Goal: Contribute content: Add original content to the website for others to see

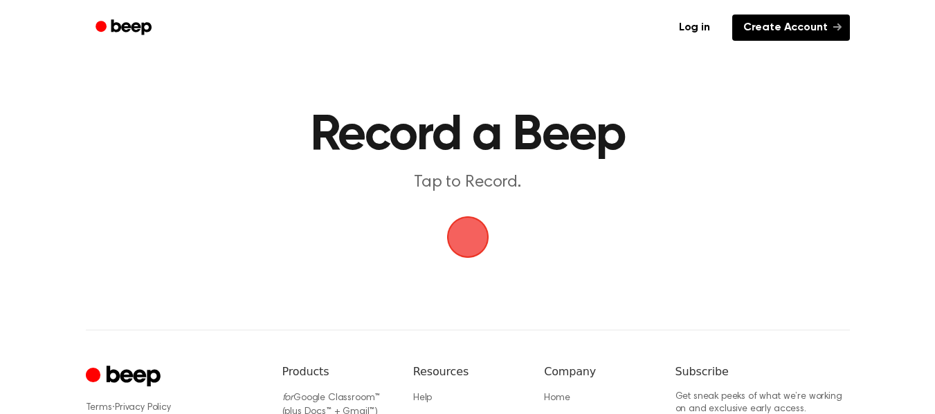
click at [803, 20] on link "Create Account" at bounding box center [791, 28] width 118 height 26
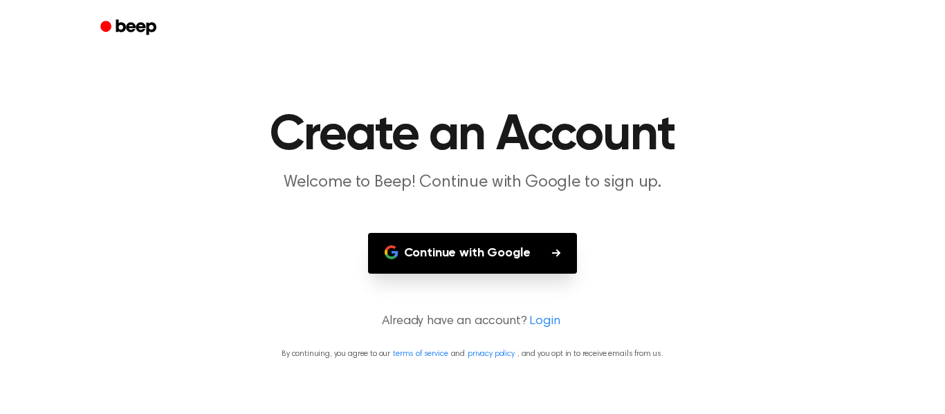
click at [476, 258] on button "Continue with Google" at bounding box center [473, 253] width 210 height 41
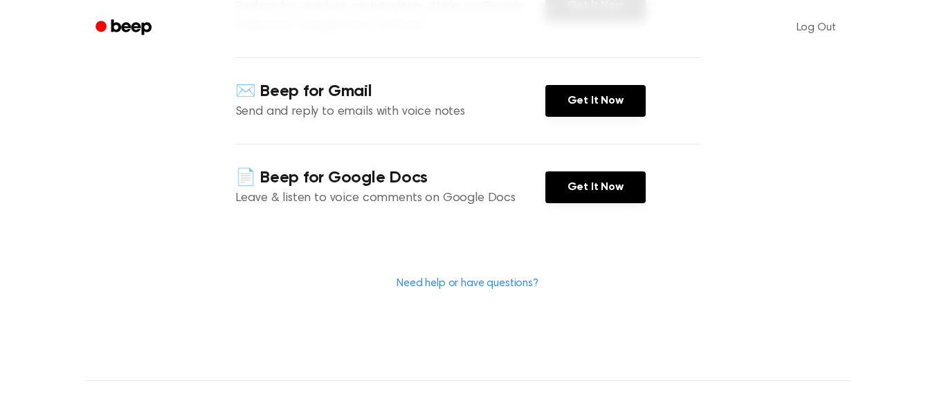
scroll to position [266, 0]
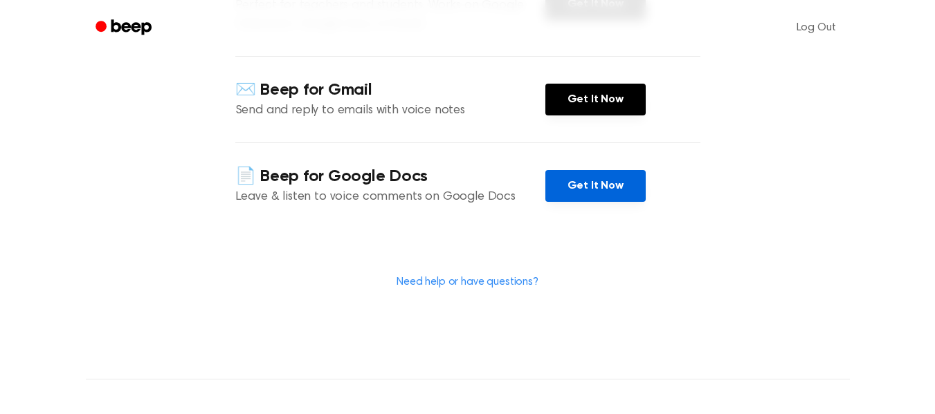
click at [612, 190] on link "Get It Now" at bounding box center [595, 186] width 100 height 32
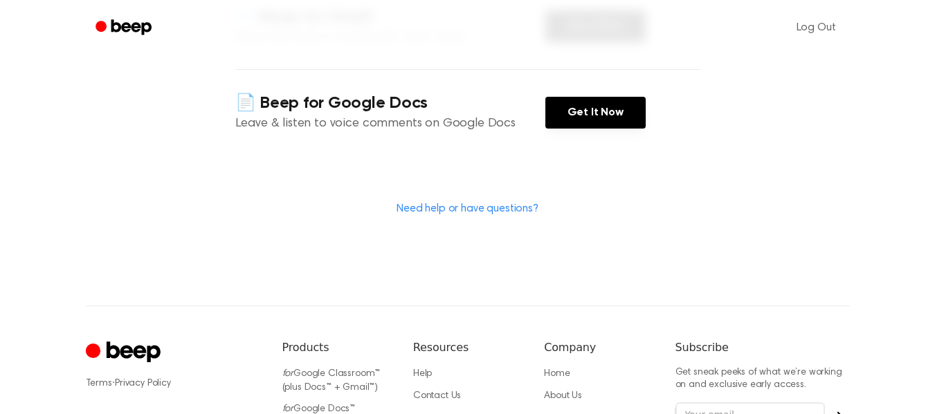
scroll to position [340, 0]
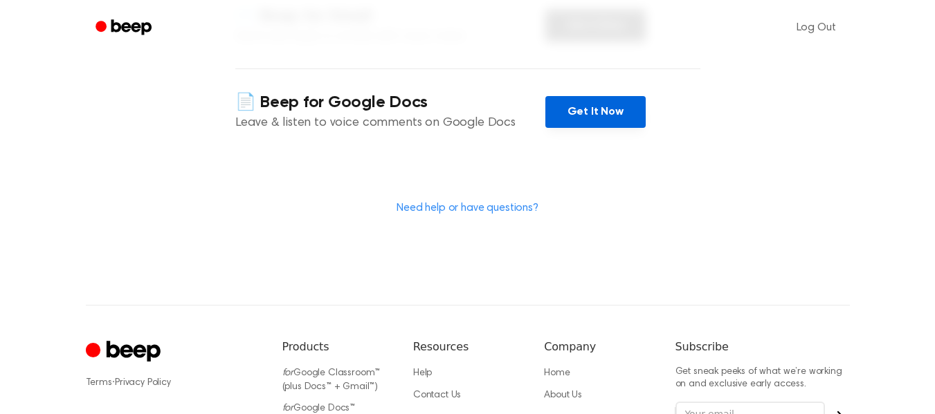
click at [632, 116] on link "Get It Now" at bounding box center [595, 112] width 100 height 32
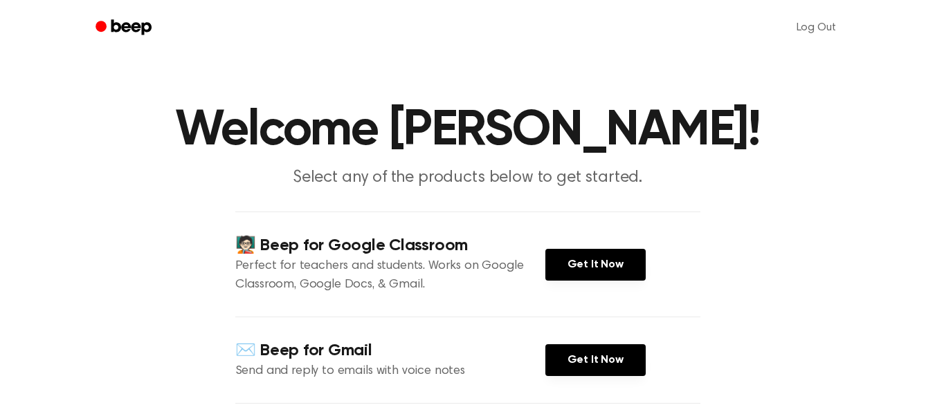
scroll to position [4, 0]
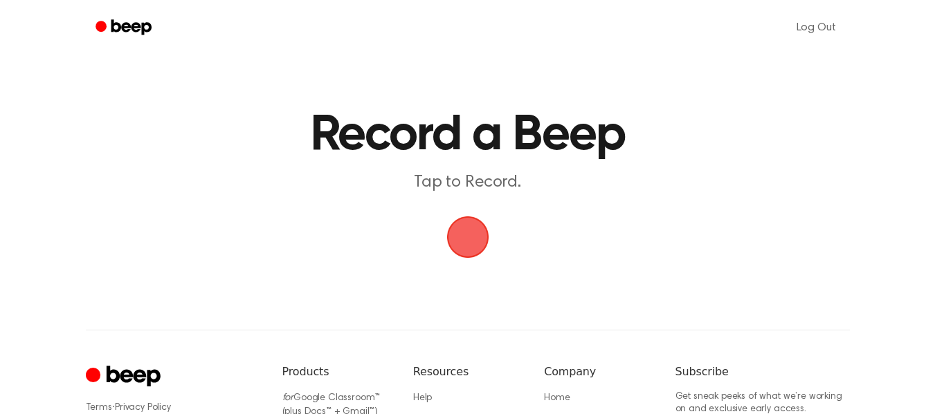
click at [475, 228] on span "button" at bounding box center [467, 237] width 39 height 39
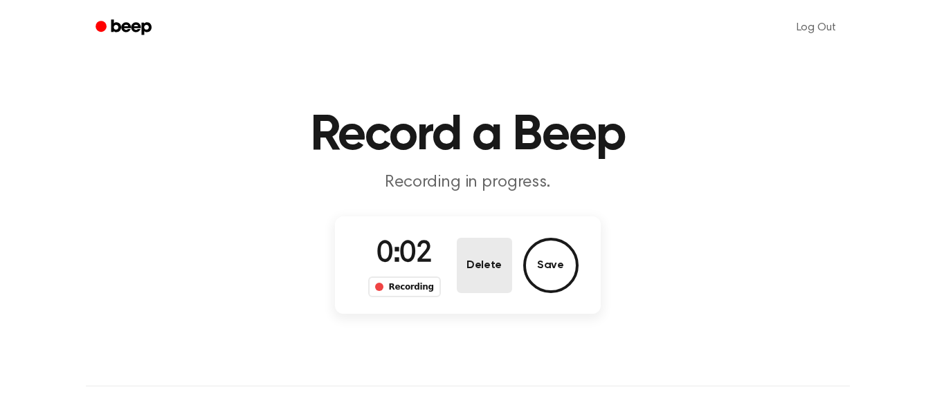
click at [503, 274] on button "Delete" at bounding box center [484, 265] width 55 height 55
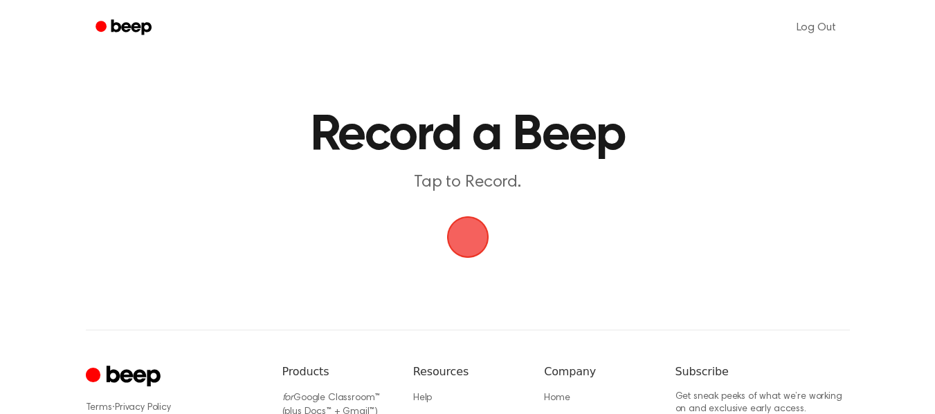
click at [474, 237] on span "button" at bounding box center [468, 237] width 50 height 50
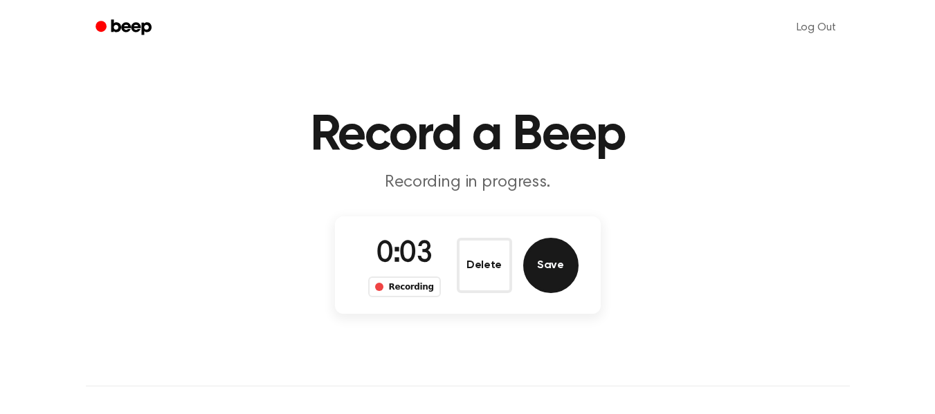
click at [560, 273] on button "Save" at bounding box center [550, 265] width 55 height 55
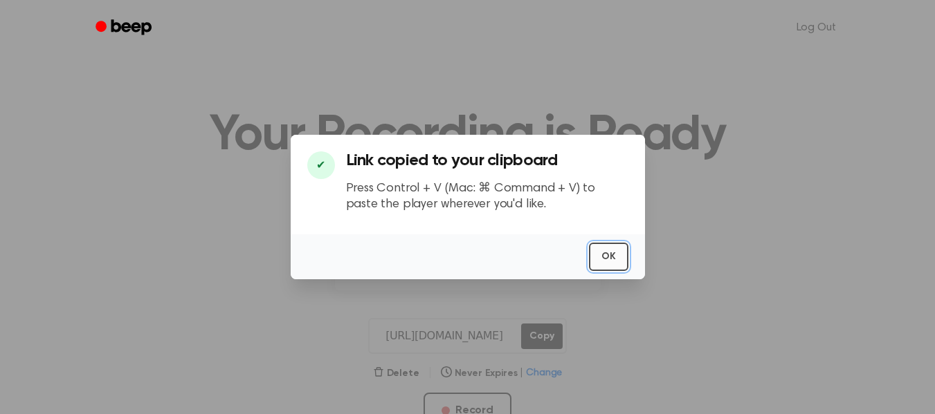
click at [623, 255] on button "OK" at bounding box center [608, 257] width 39 height 28
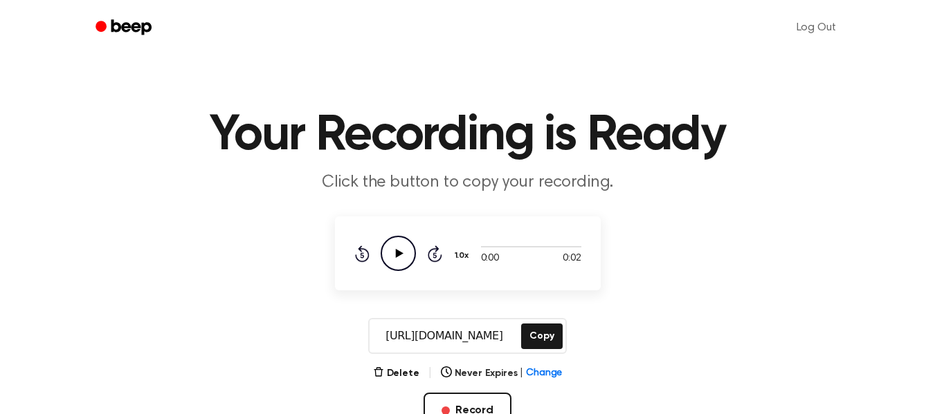
click at [400, 242] on icon "Play Audio" at bounding box center [398, 253] width 35 height 35
click at [400, 242] on icon "Pause Audio" at bounding box center [398, 253] width 35 height 35
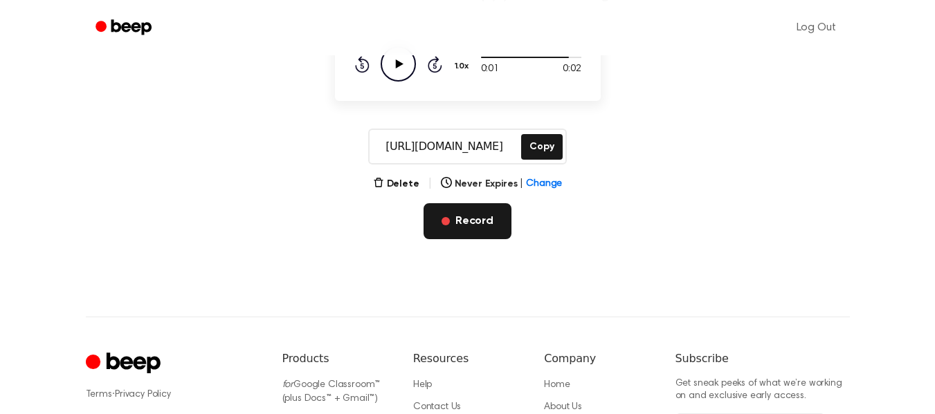
click at [468, 214] on button "Record" at bounding box center [467, 221] width 88 height 36
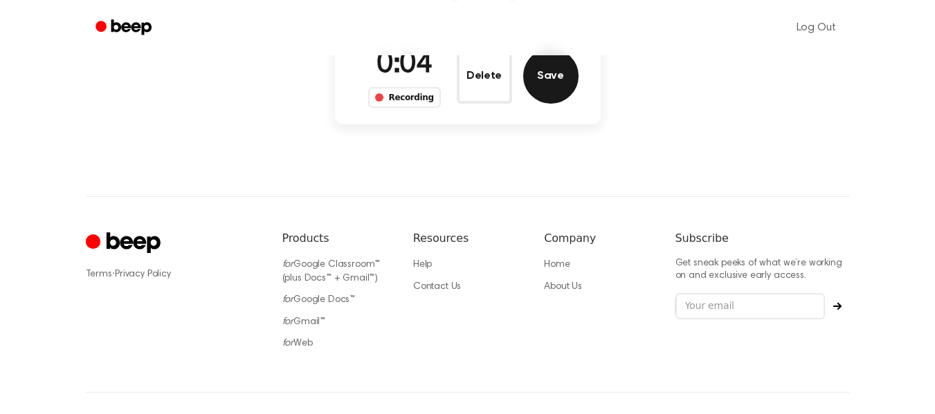
click at [558, 85] on button "Save" at bounding box center [550, 75] width 55 height 55
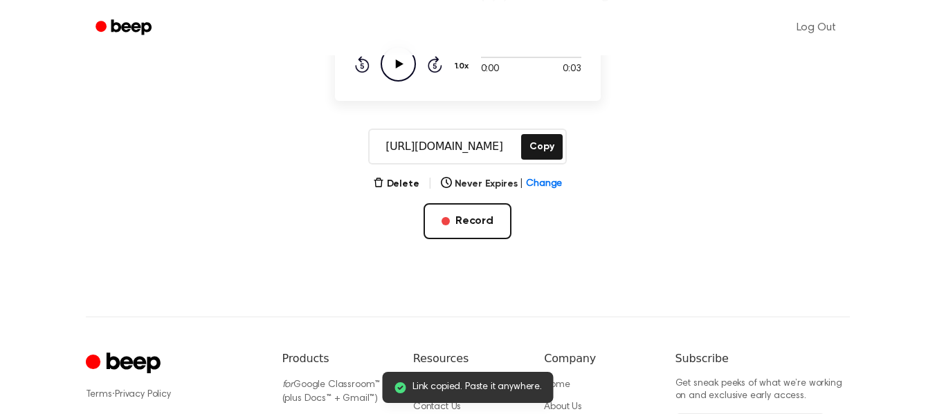
click at [400, 66] on icon "Play Audio" at bounding box center [398, 63] width 35 height 35
click at [400, 66] on icon at bounding box center [398, 64] width 6 height 9
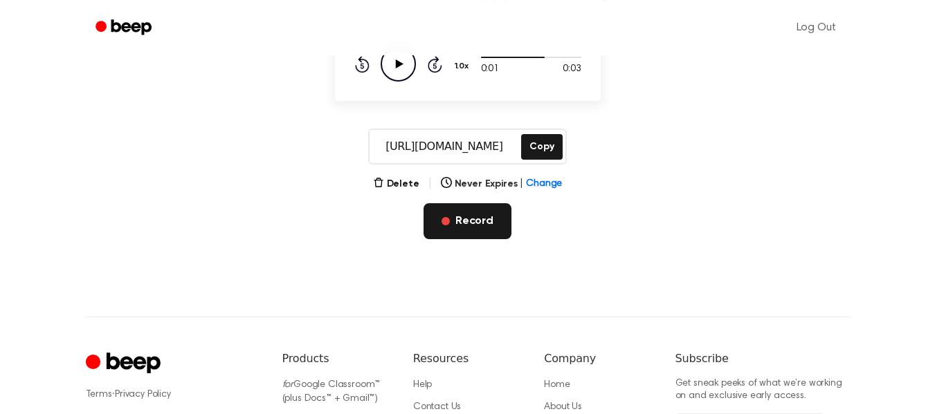
click at [482, 228] on button "Record" at bounding box center [467, 221] width 88 height 36
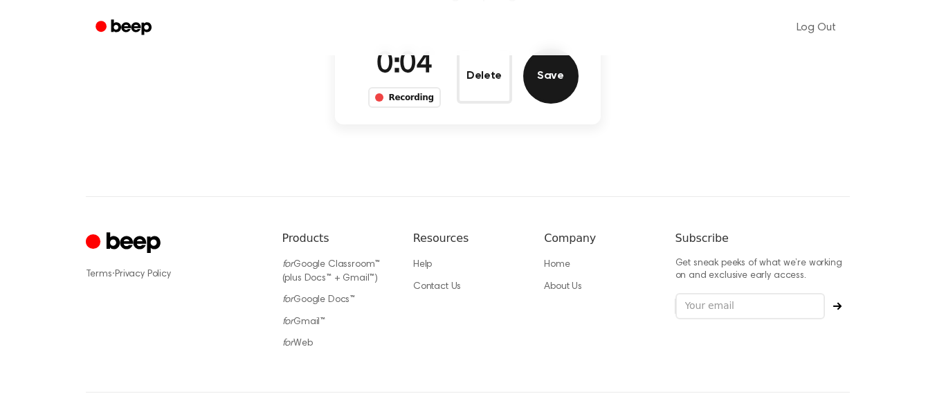
click at [537, 92] on button "Save" at bounding box center [550, 75] width 55 height 55
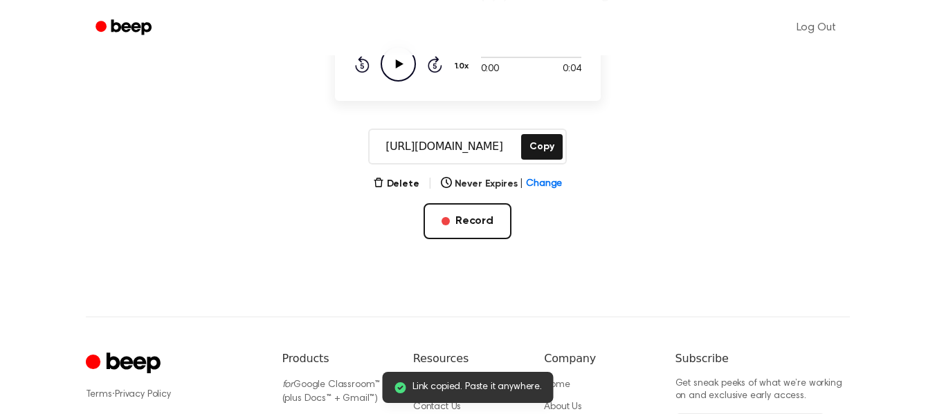
click at [393, 62] on icon "Play Audio" at bounding box center [398, 63] width 35 height 35
click at [393, 62] on icon "Pause Audio" at bounding box center [398, 63] width 35 height 35
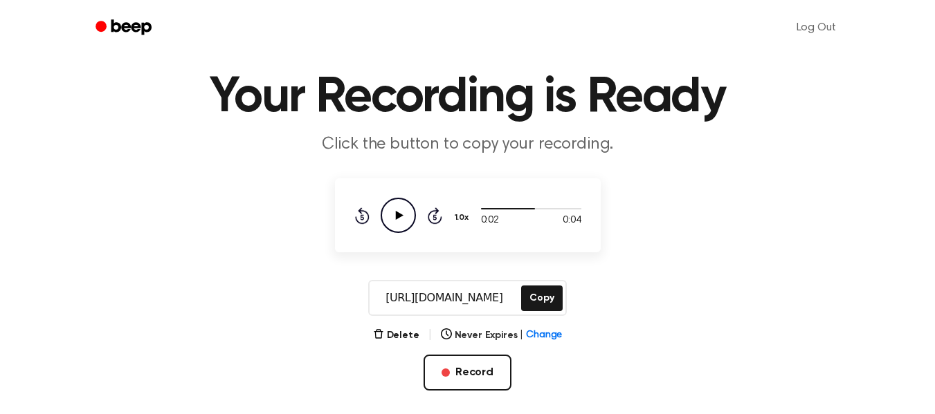
scroll to position [0, 0]
